Goal: Task Accomplishment & Management: Manage account settings

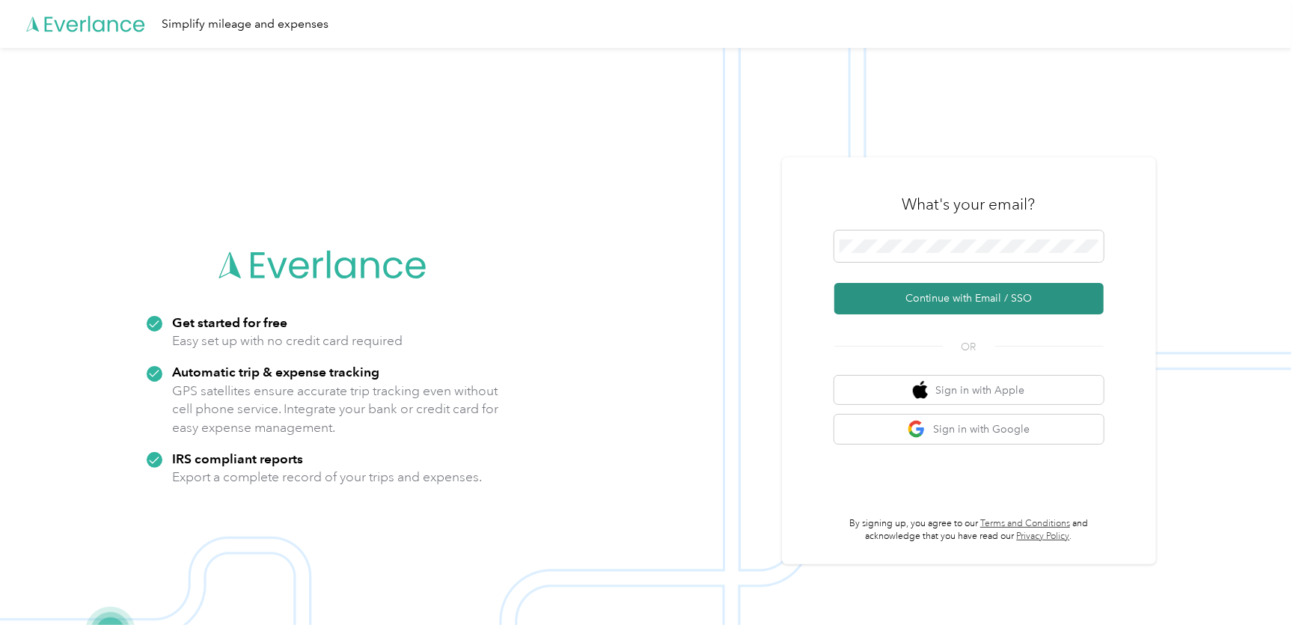
click at [924, 298] on button "Continue with Email / SSO" at bounding box center [968, 298] width 269 height 31
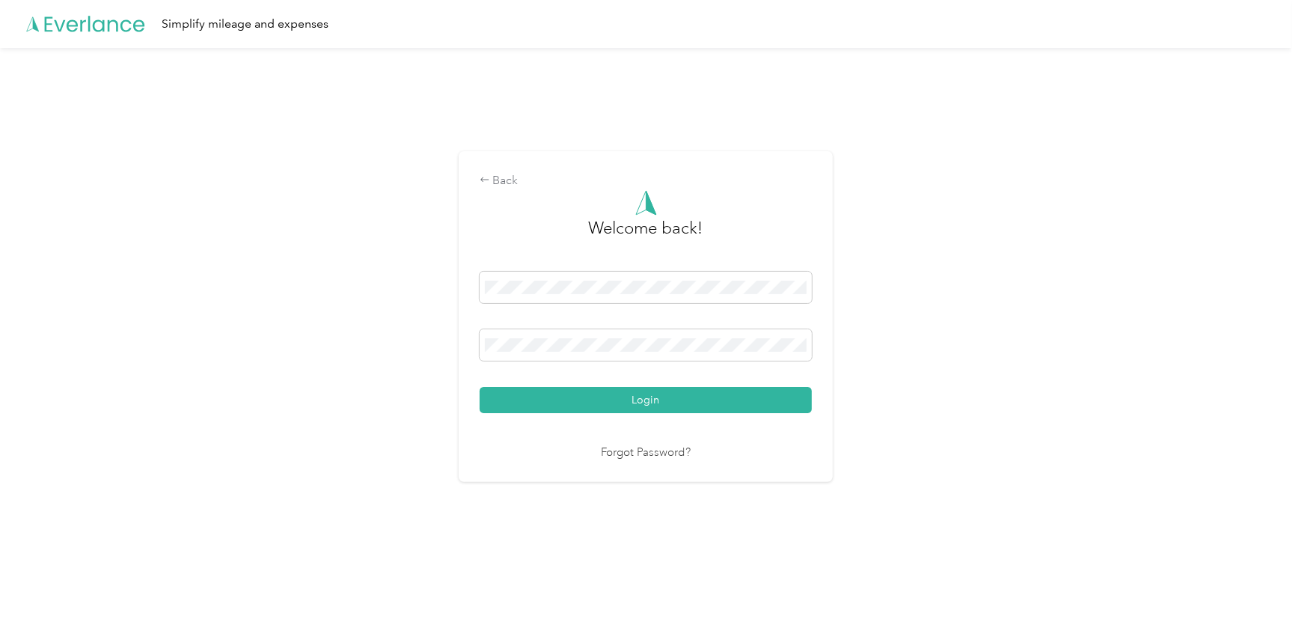
click at [480, 387] on button "Login" at bounding box center [646, 400] width 332 height 26
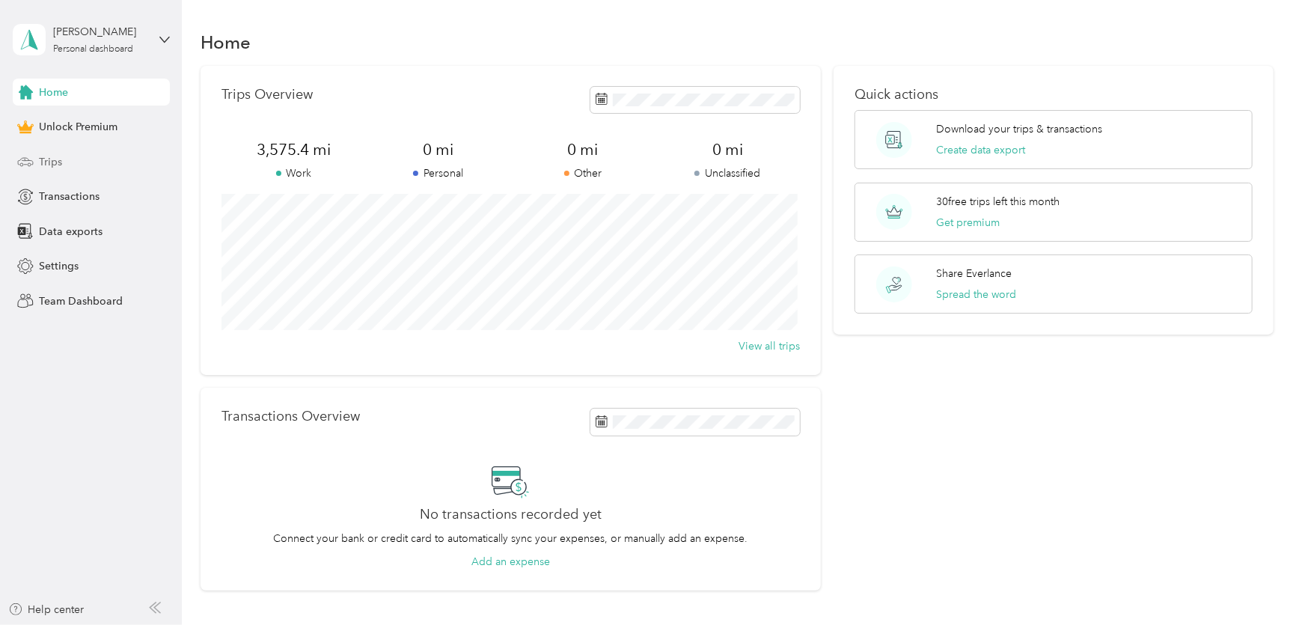
click at [50, 162] on span "Trips" at bounding box center [50, 162] width 23 height 16
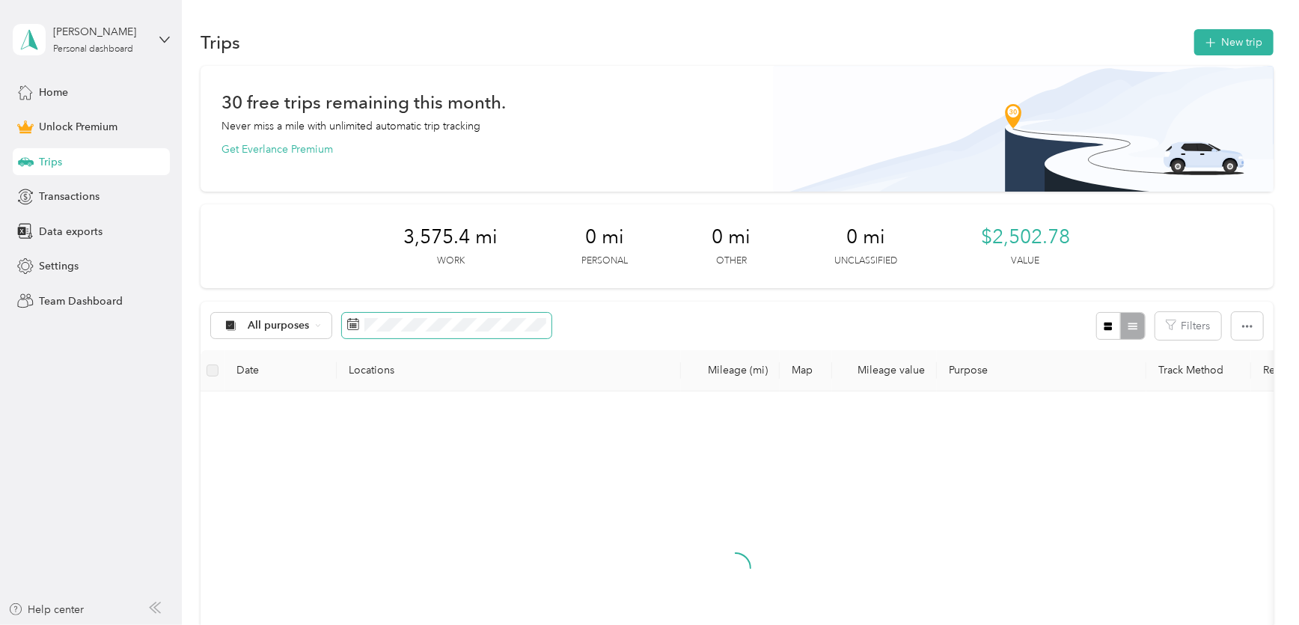
click at [381, 332] on span at bounding box center [447, 325] width 210 height 25
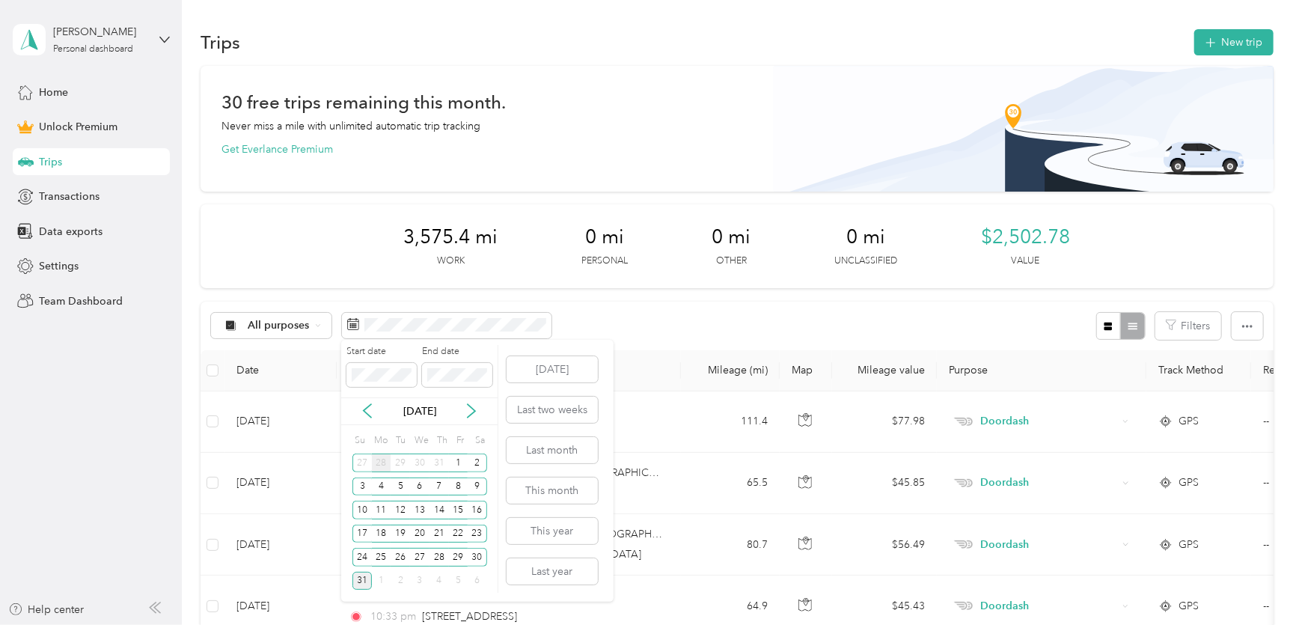
click at [383, 462] on div "28" at bounding box center [381, 462] width 19 height 19
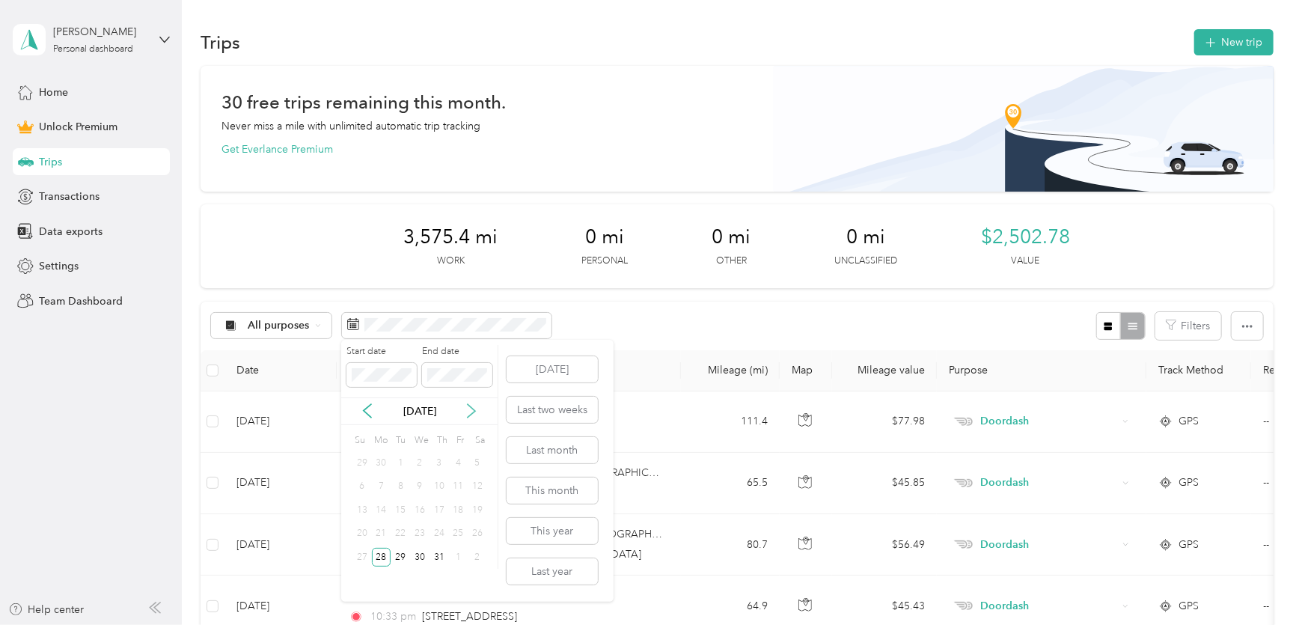
click at [468, 412] on icon at bounding box center [471, 410] width 15 height 15
click at [359, 482] on div "3" at bounding box center [361, 486] width 19 height 19
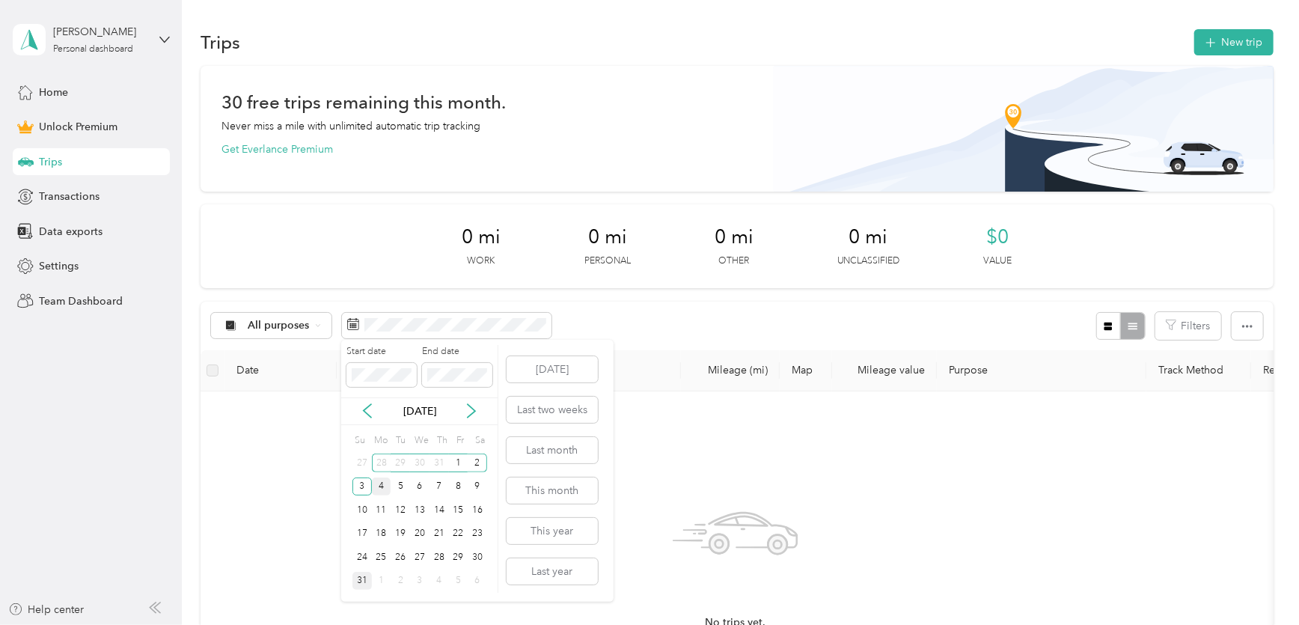
click at [382, 486] on div "4" at bounding box center [381, 486] width 19 height 19
click at [367, 507] on div "10" at bounding box center [361, 510] width 19 height 19
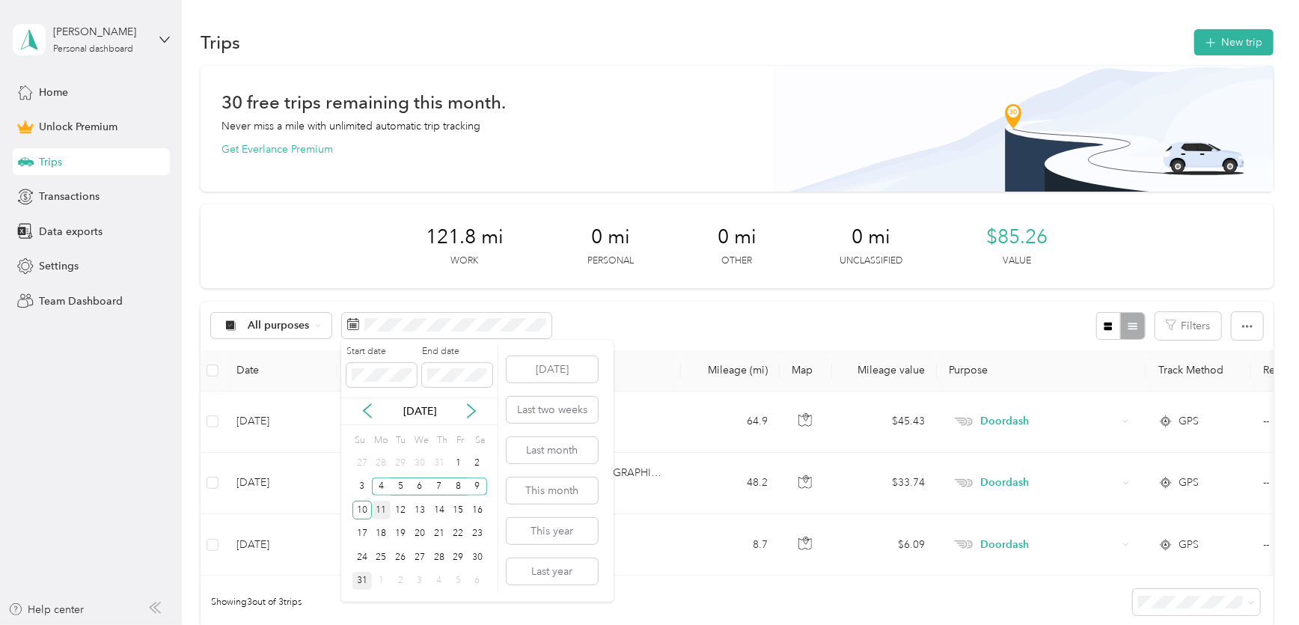
click at [385, 510] on div "11" at bounding box center [381, 510] width 19 height 19
click at [364, 531] on div "17" at bounding box center [361, 534] width 19 height 19
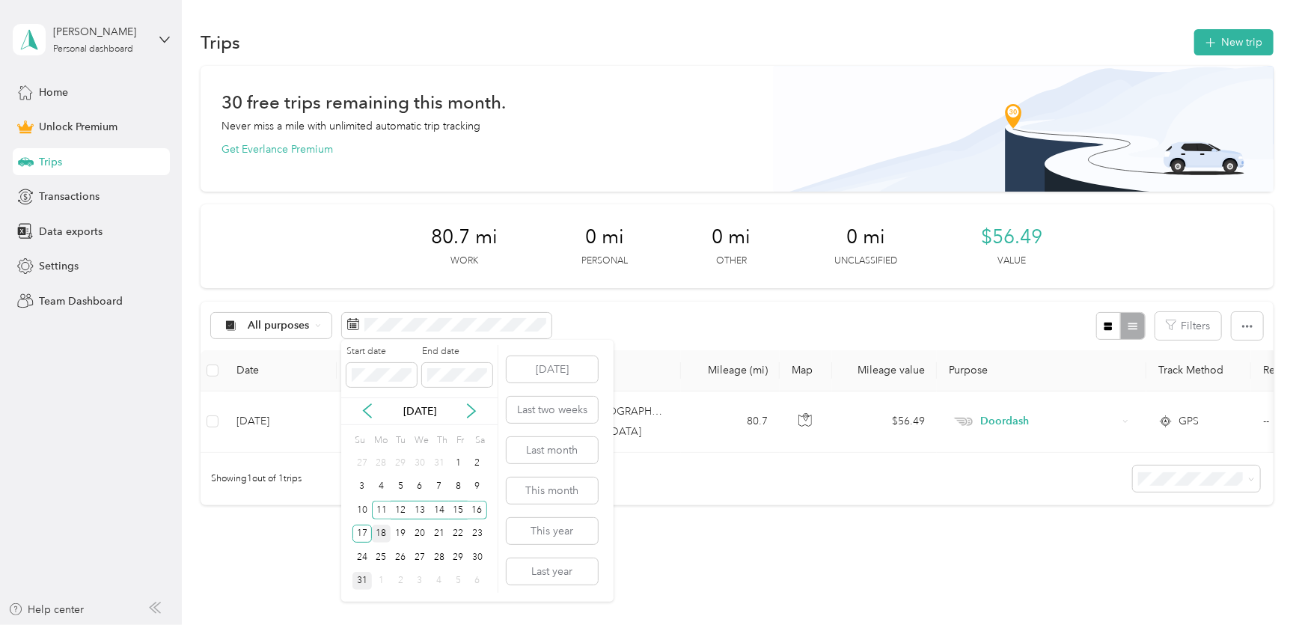
click at [383, 529] on div "18" at bounding box center [381, 534] width 19 height 19
click at [362, 554] on div "24" at bounding box center [361, 557] width 19 height 19
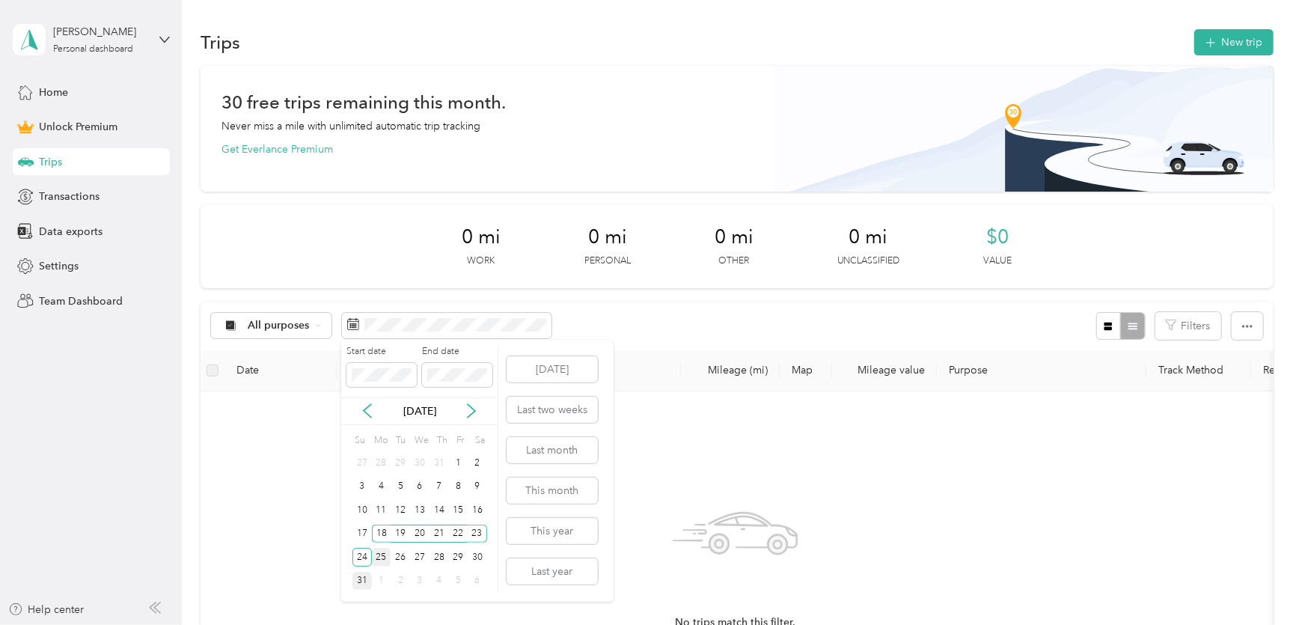
click at [379, 557] on div "25" at bounding box center [381, 557] width 19 height 19
click at [362, 579] on div "31" at bounding box center [361, 581] width 19 height 19
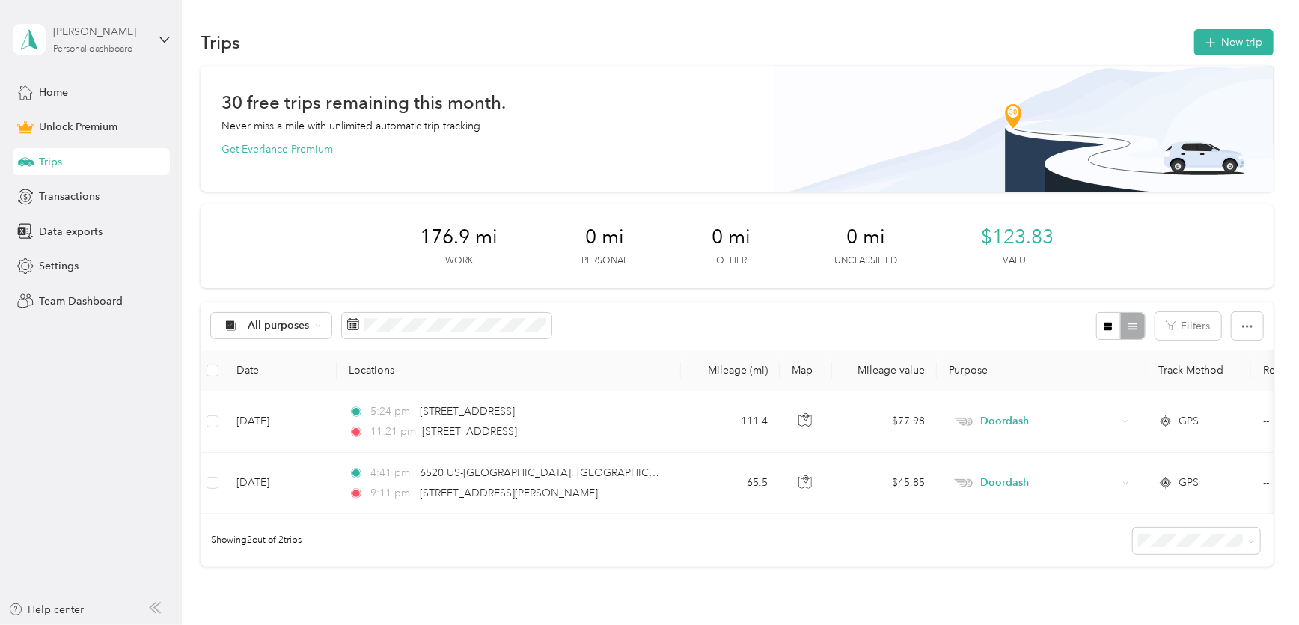
click at [109, 39] on div "[PERSON_NAME]" at bounding box center [100, 32] width 94 height 16
click at [87, 121] on div "Log out" at bounding box center [170, 117] width 294 height 26
